Goal: Task Accomplishment & Management: Complete application form

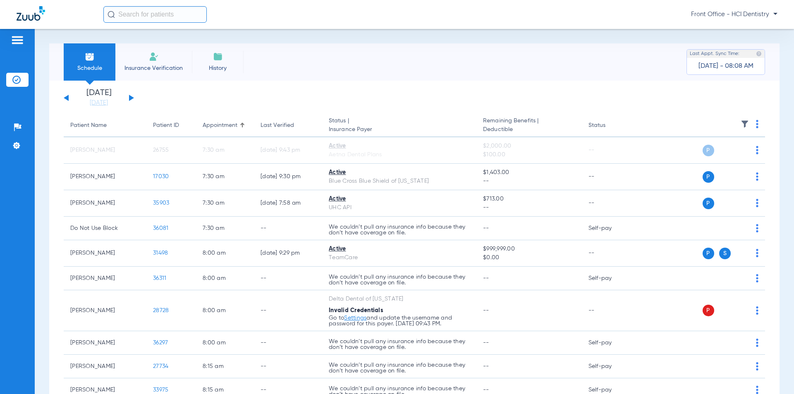
click at [158, 56] on img at bounding box center [154, 57] width 10 height 10
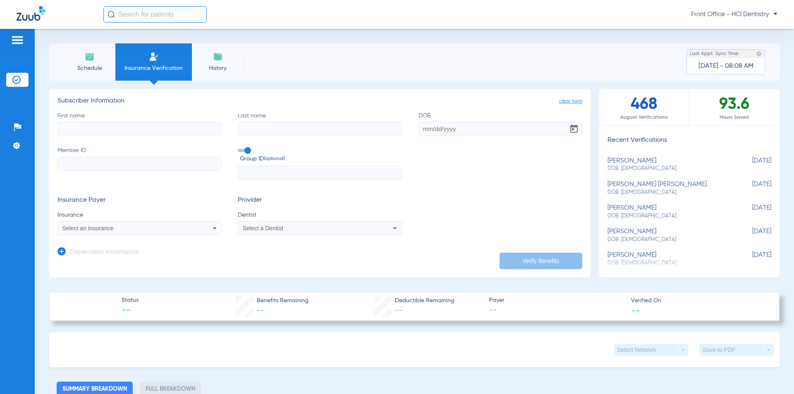
click at [85, 134] on input "First name" at bounding box center [140, 129] width 164 height 14
type input "[PERSON_NAME]"
type input "rudder"
type input "[DATE]"
click at [72, 162] on input "Member ID" at bounding box center [140, 164] width 164 height 14
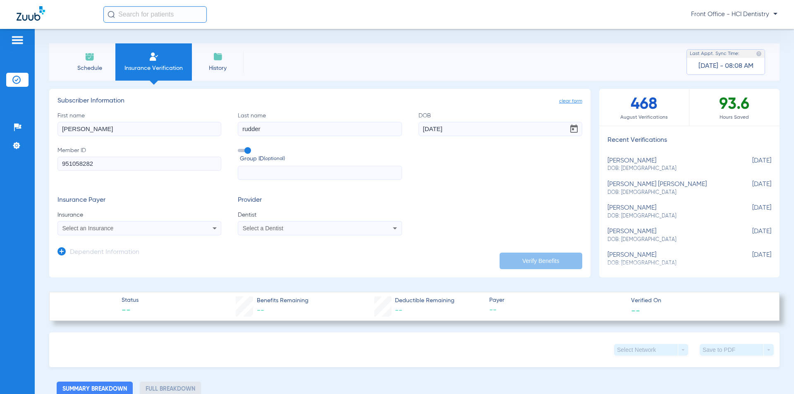
type input "951058282"
click at [212, 230] on icon at bounding box center [215, 228] width 10 height 10
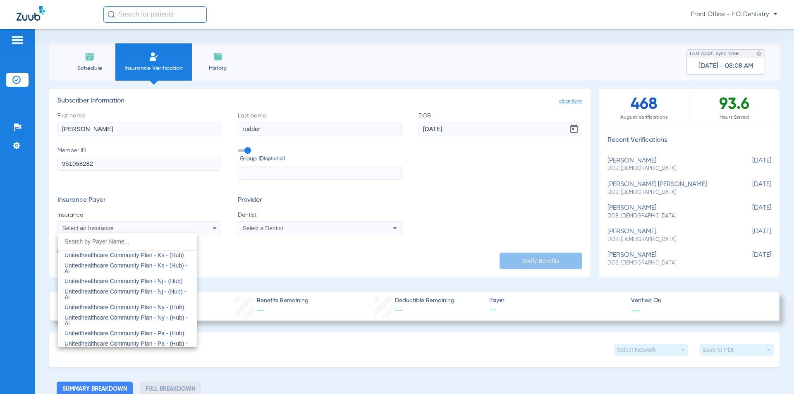
scroll to position [4918, 0]
click at [127, 281] on mat-option "United Healthcare" at bounding box center [127, 279] width 139 height 13
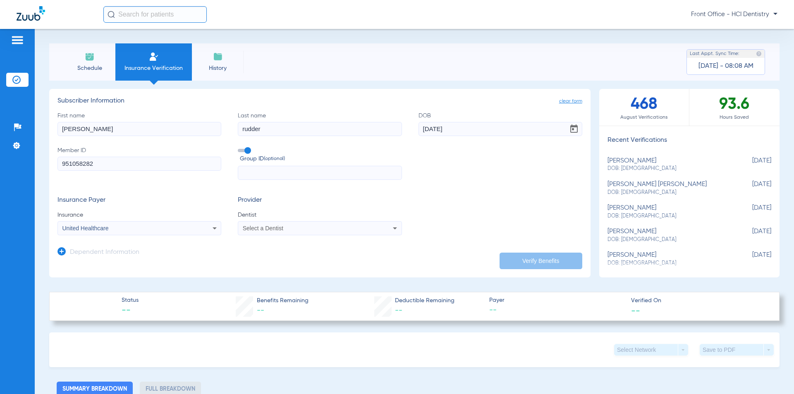
click at [390, 229] on icon at bounding box center [395, 228] width 10 height 10
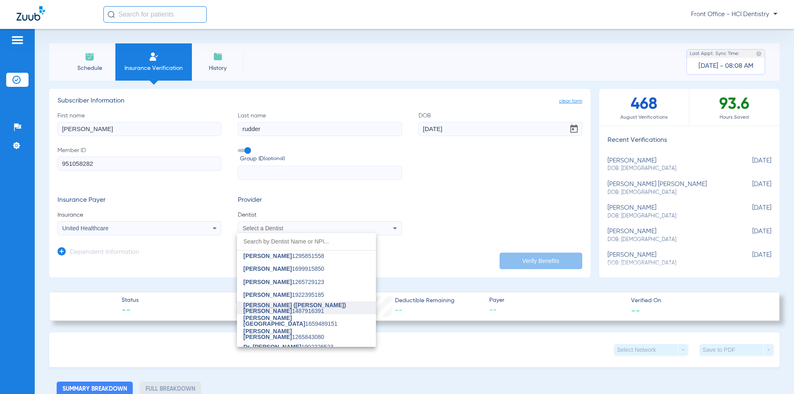
scroll to position [21, 0]
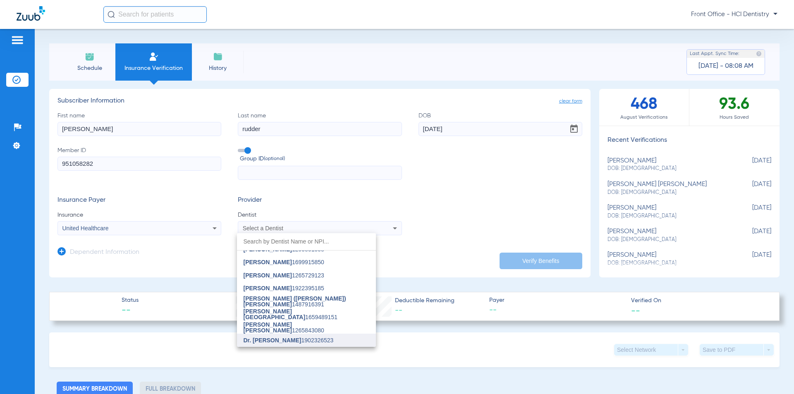
click at [283, 341] on span "Dr. [PERSON_NAME]" at bounding box center [273, 340] width 58 height 7
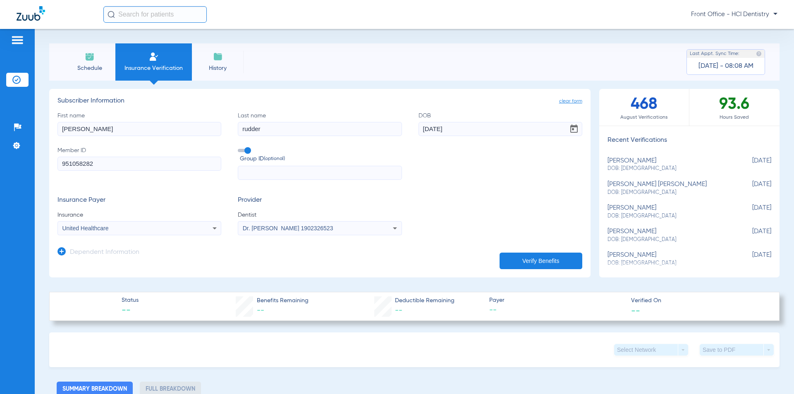
click at [528, 259] on button "Verify Benefits" at bounding box center [541, 261] width 83 height 17
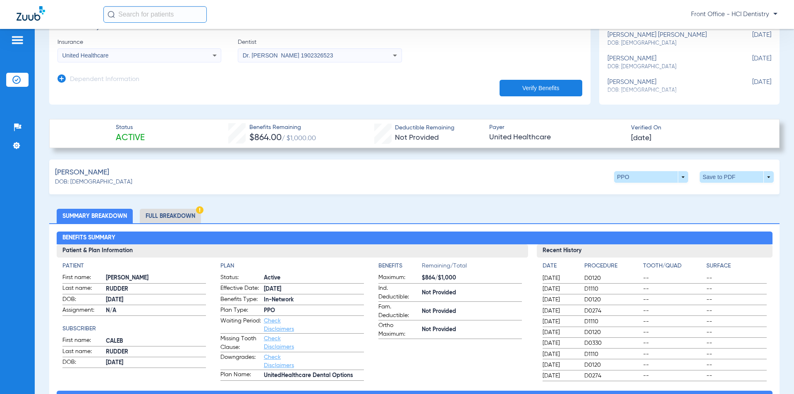
scroll to position [207, 0]
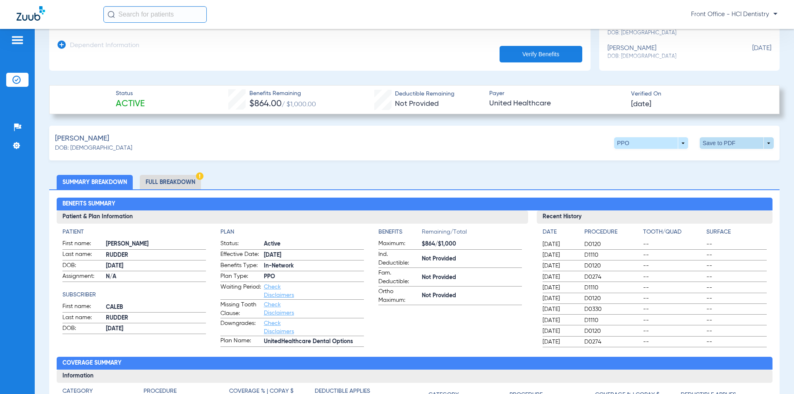
click at [747, 144] on span at bounding box center [737, 143] width 74 height 12
click at [673, 158] on span "Save to PDF" at bounding box center [669, 159] width 33 height 6
